Goal: Information Seeking & Learning: Find specific fact

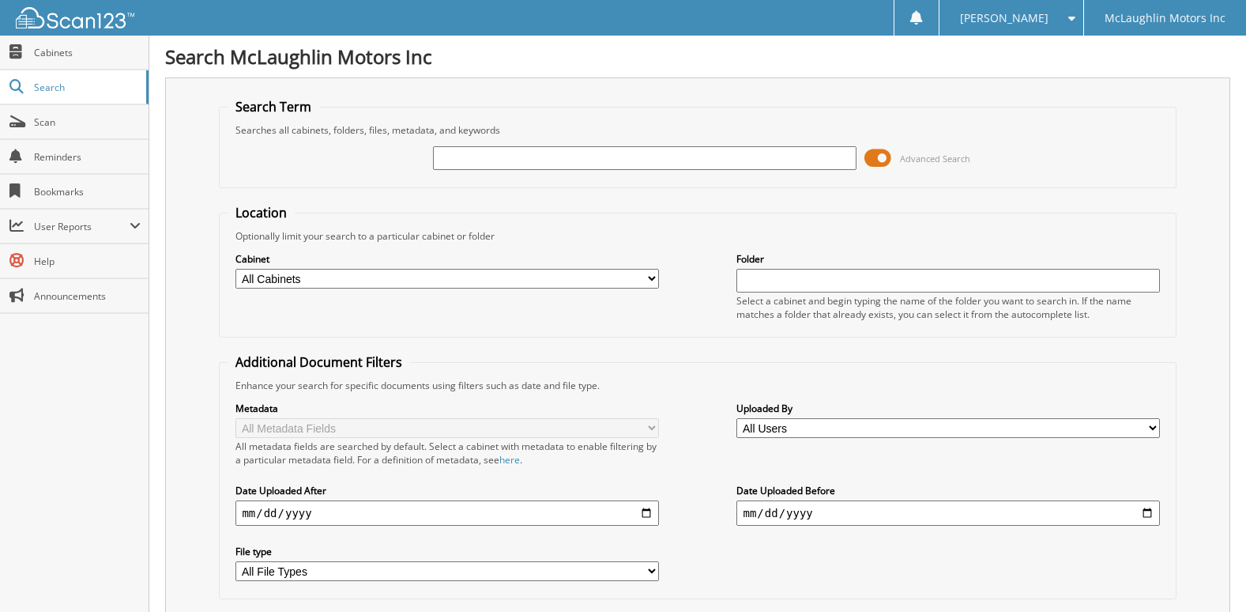
click at [537, 153] on input "text" at bounding box center [644, 158] width 423 height 24
type input "2574738"
click at [540, 151] on input "2574738" at bounding box center [644, 158] width 423 height 24
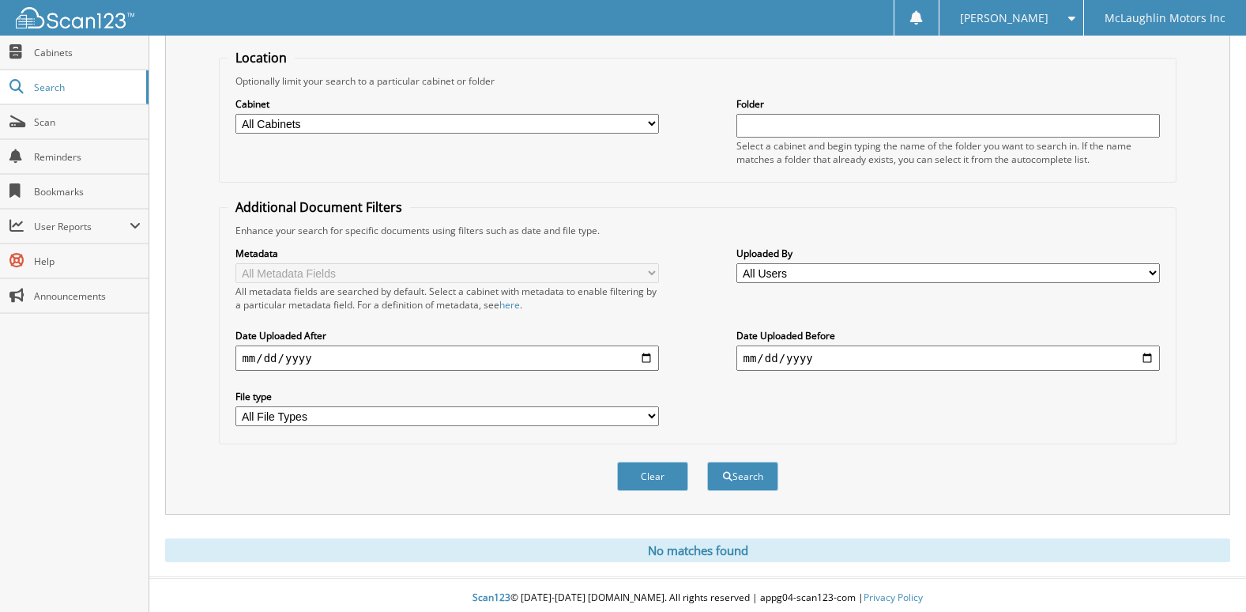
scroll to position [161, 0]
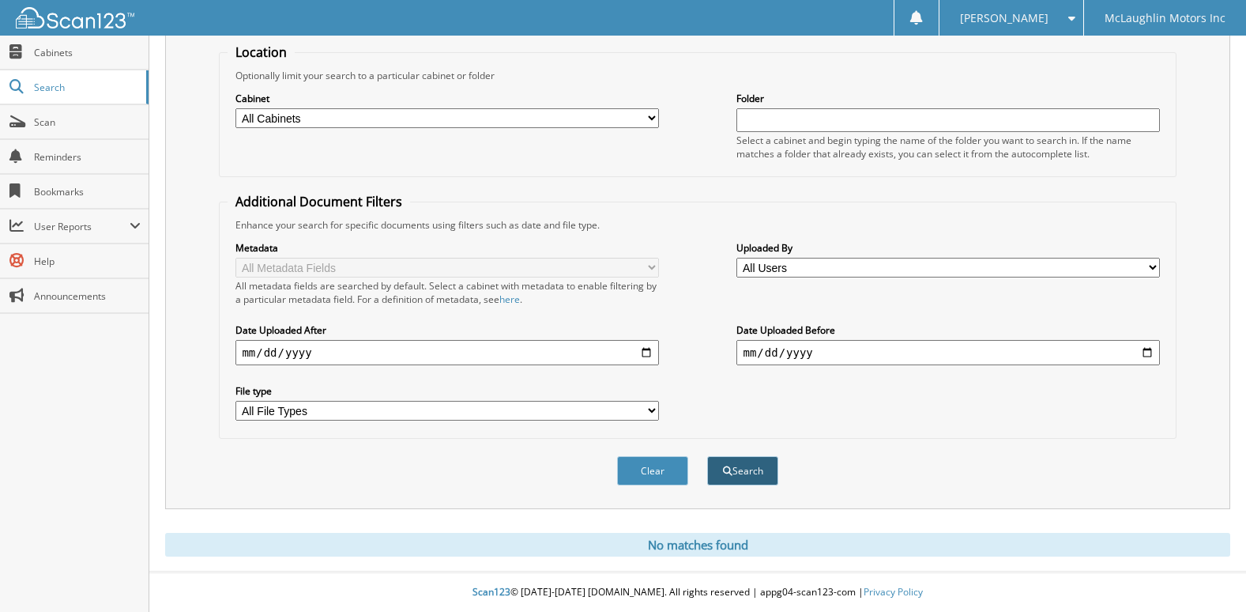
click at [758, 468] on button "Search" at bounding box center [742, 470] width 71 height 29
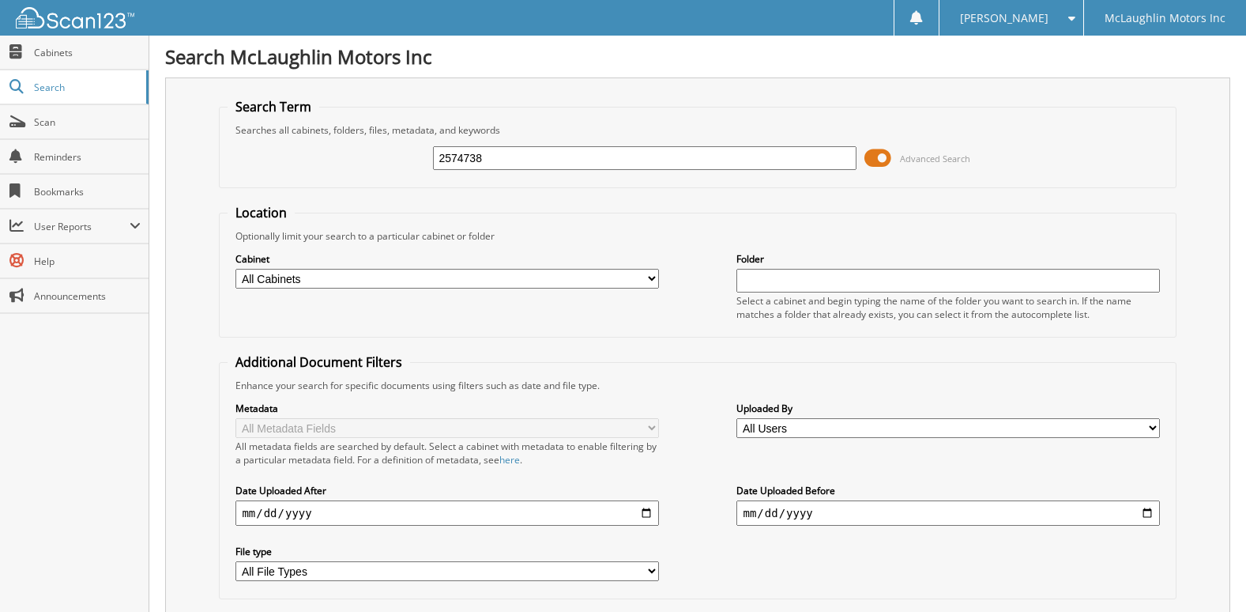
click at [872, 159] on span at bounding box center [878, 158] width 27 height 24
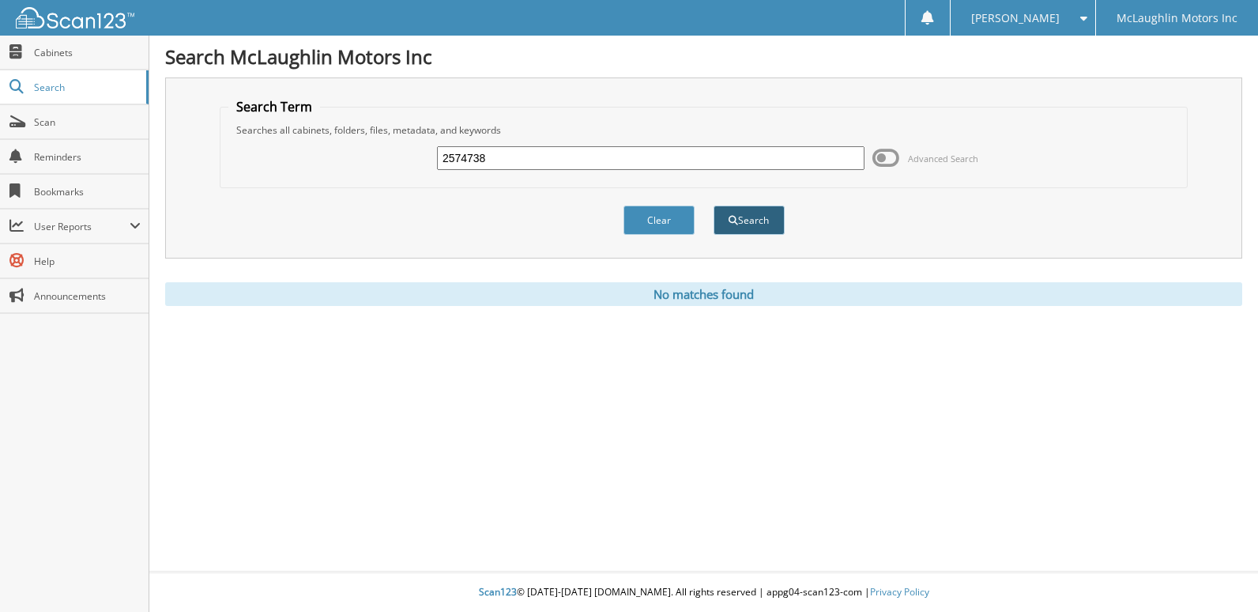
click at [748, 228] on button "Search" at bounding box center [749, 219] width 71 height 29
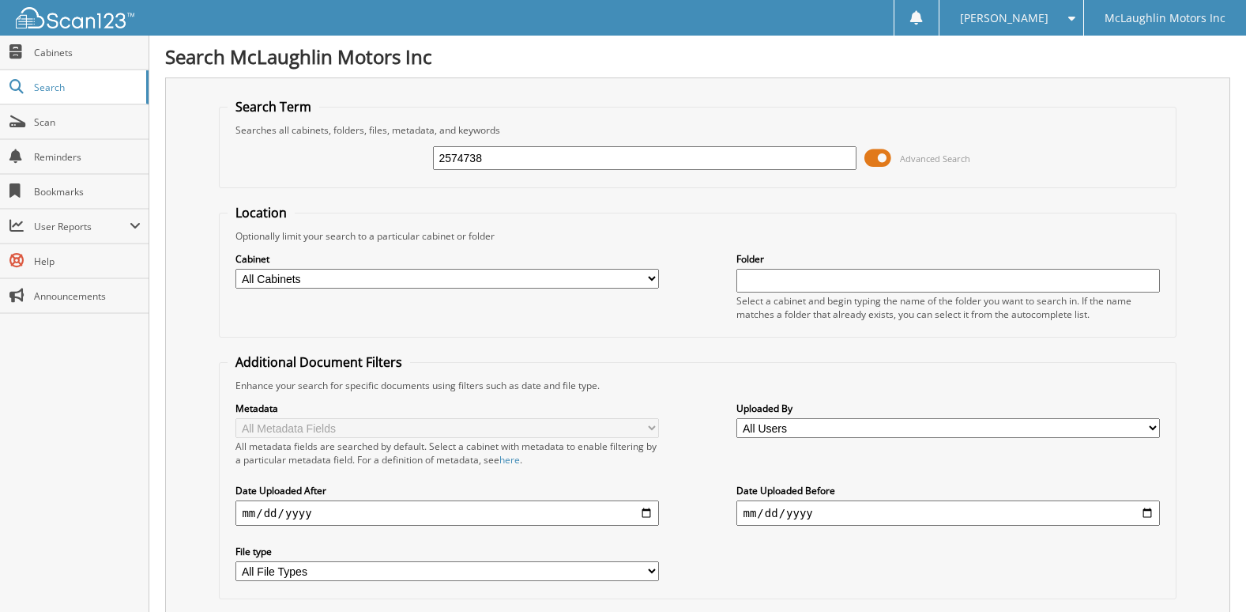
click at [546, 158] on input "2574738" at bounding box center [644, 158] width 423 height 24
paste input "70808"
type input "2570808"
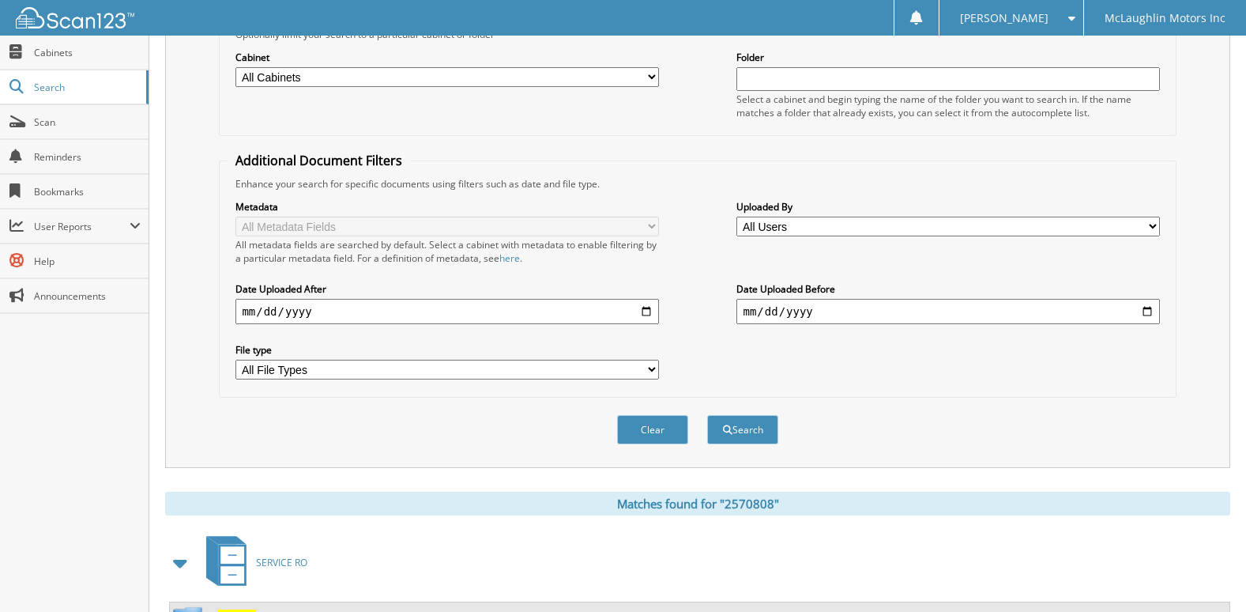
scroll to position [360, 0]
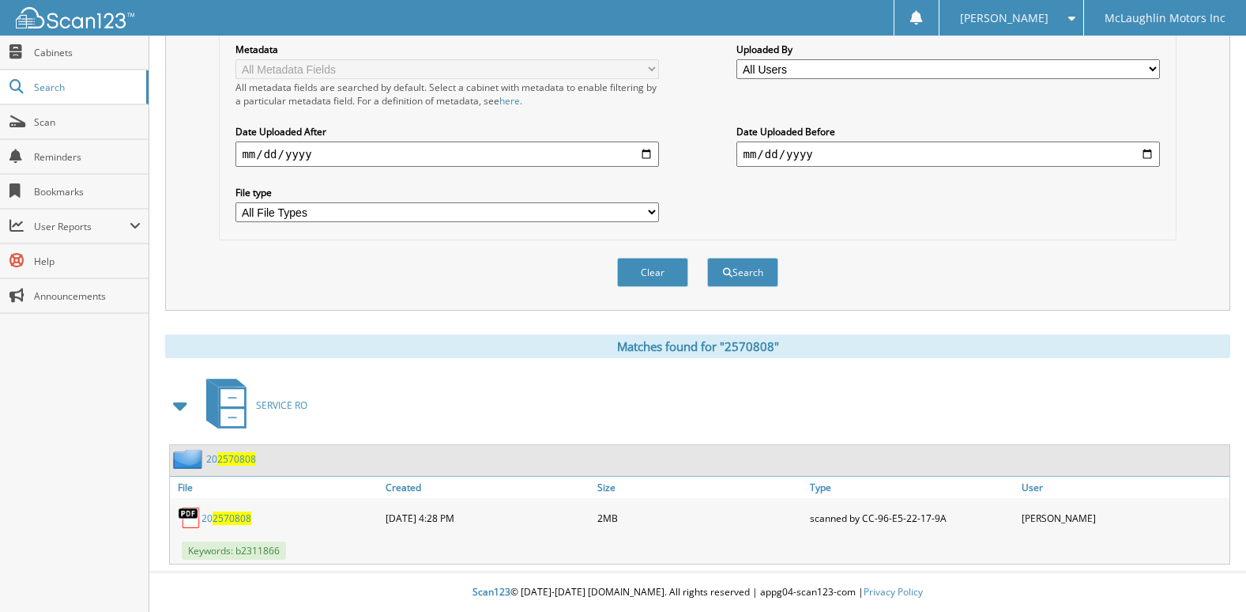
click at [220, 514] on span "2570808" at bounding box center [232, 517] width 39 height 13
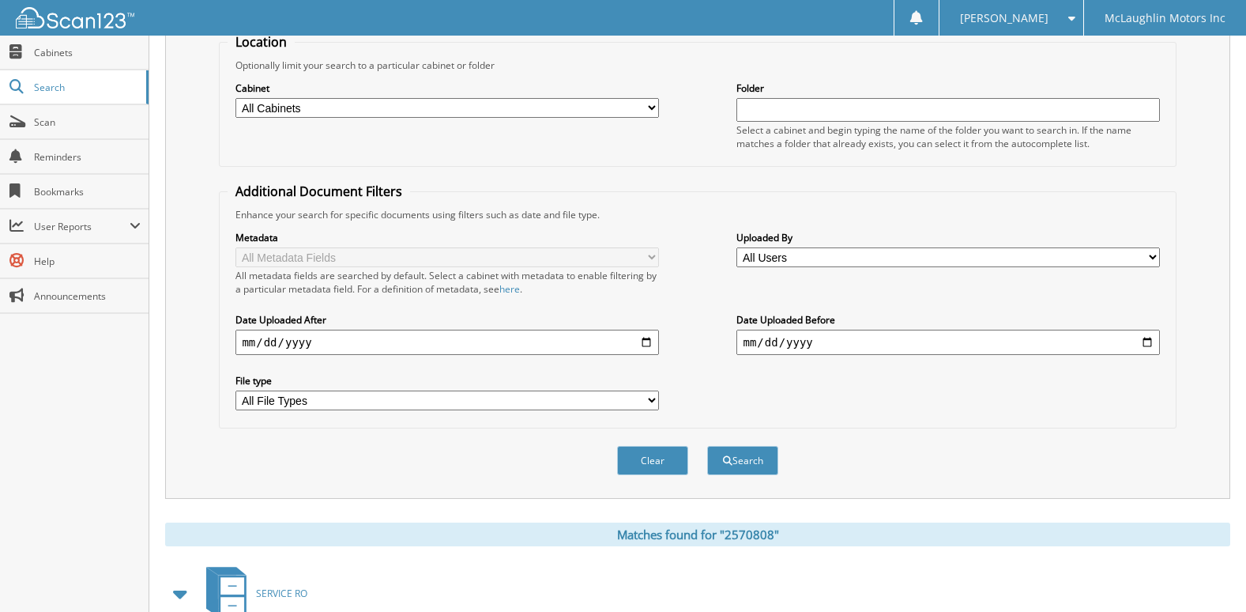
scroll to position [0, 0]
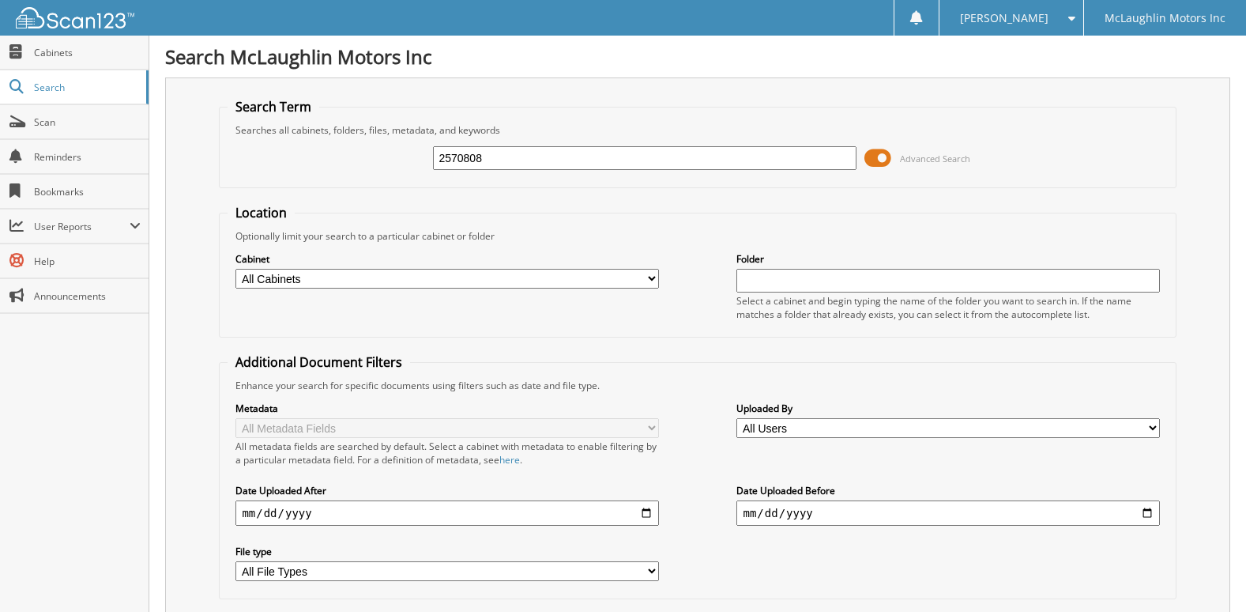
click at [519, 163] on input "2570808" at bounding box center [644, 158] width 423 height 24
click at [515, 164] on input "2570808" at bounding box center [644, 158] width 423 height 24
paste input "74742"
type input "2574742"
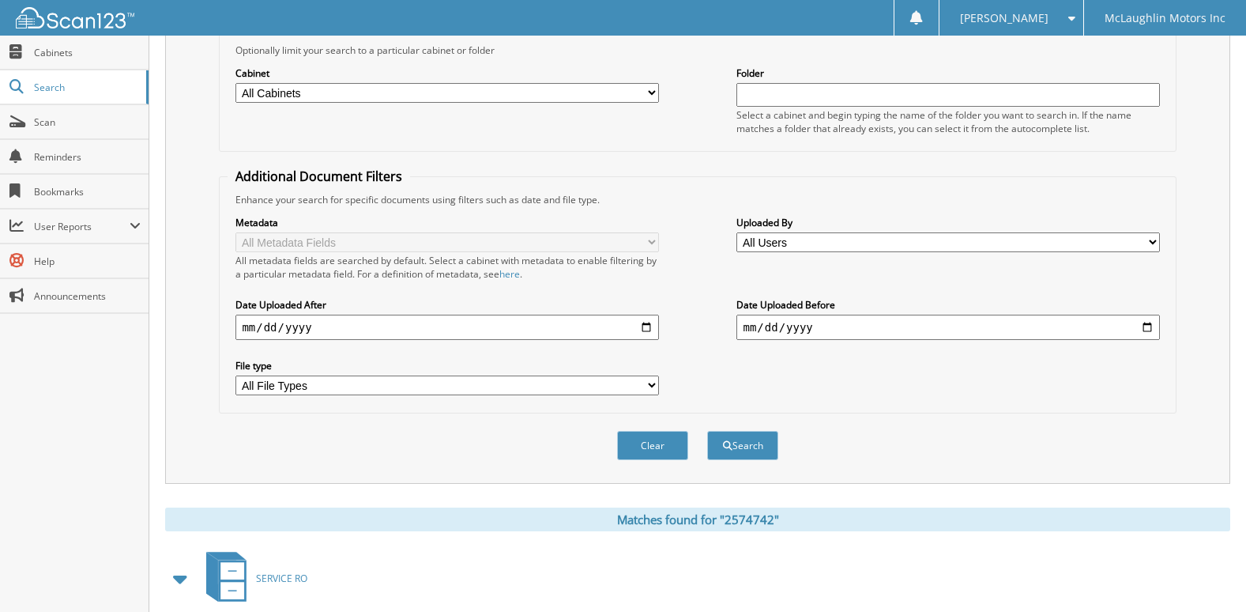
scroll to position [360, 0]
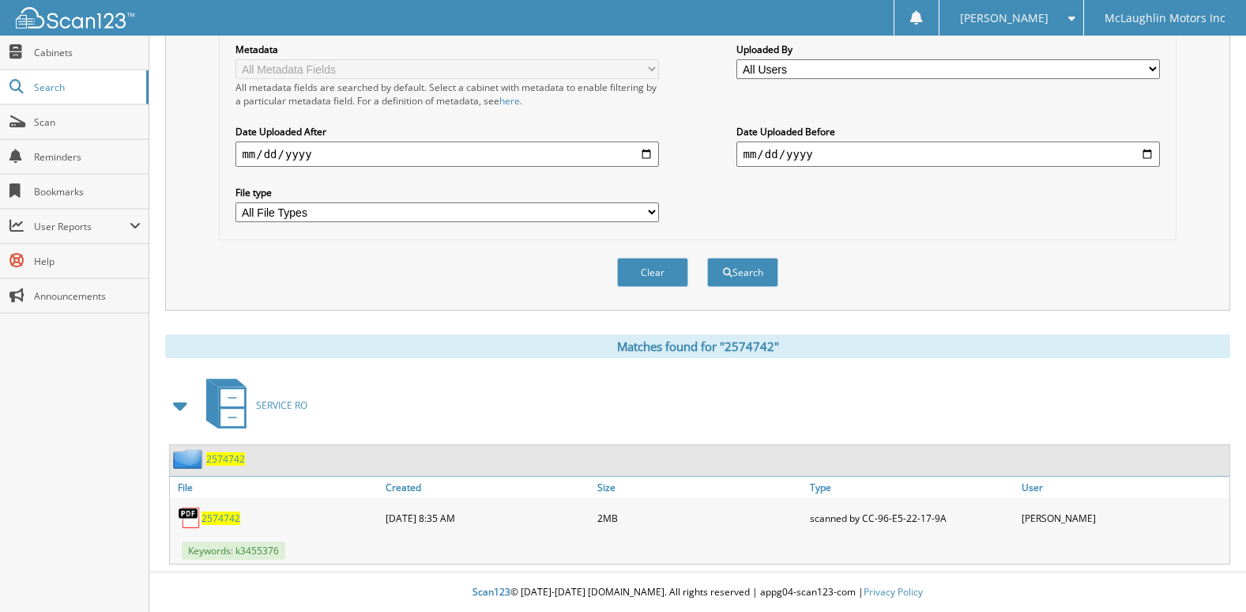
click at [213, 515] on span "2574742" at bounding box center [221, 517] width 39 height 13
